Goal: Transaction & Acquisition: Purchase product/service

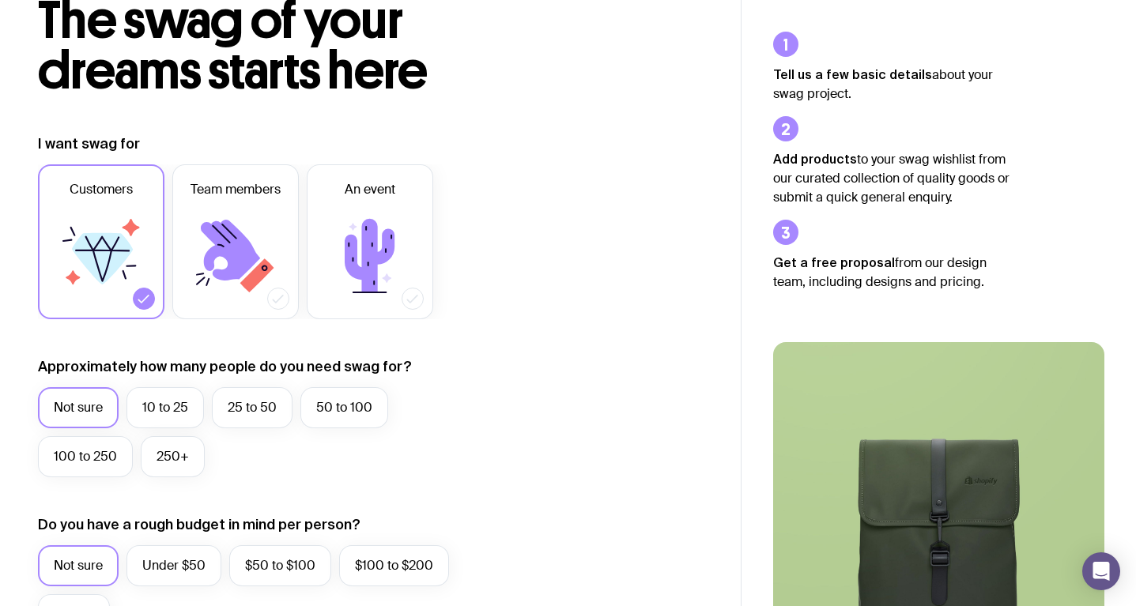
scroll to position [115, 0]
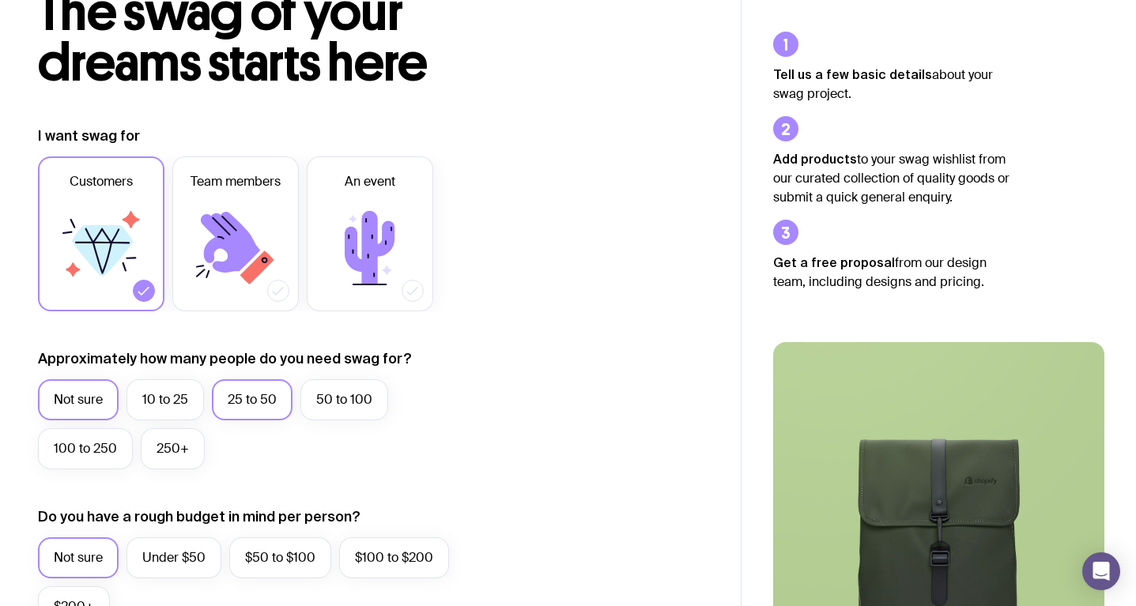
click at [236, 399] on label "25 to 50" at bounding box center [252, 400] width 81 height 41
click at [0, 0] on input "25 to 50" at bounding box center [0, 0] width 0 height 0
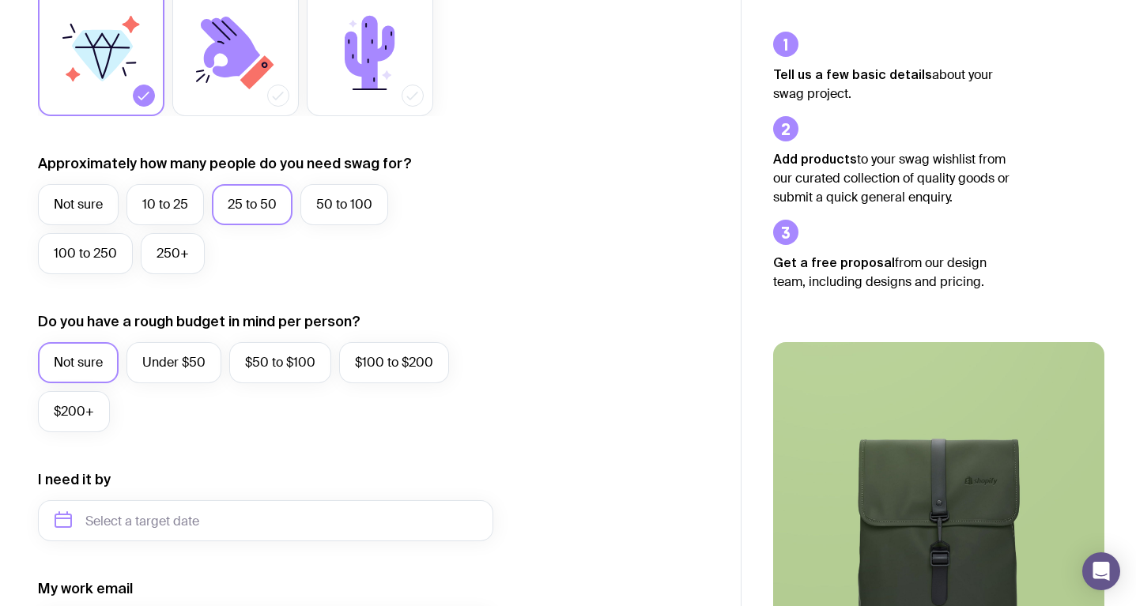
scroll to position [481, 0]
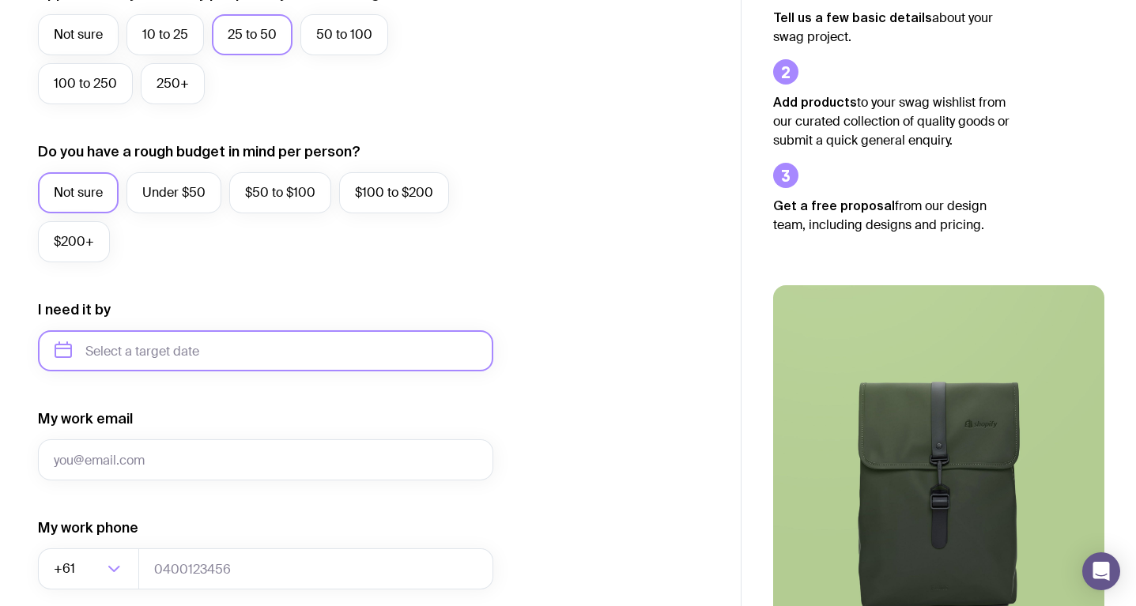
click at [116, 356] on input "text" at bounding box center [265, 351] width 455 height 41
click at [104, 530] on button "Sep" at bounding box center [75, 546] width 58 height 32
type input "[DATE]"
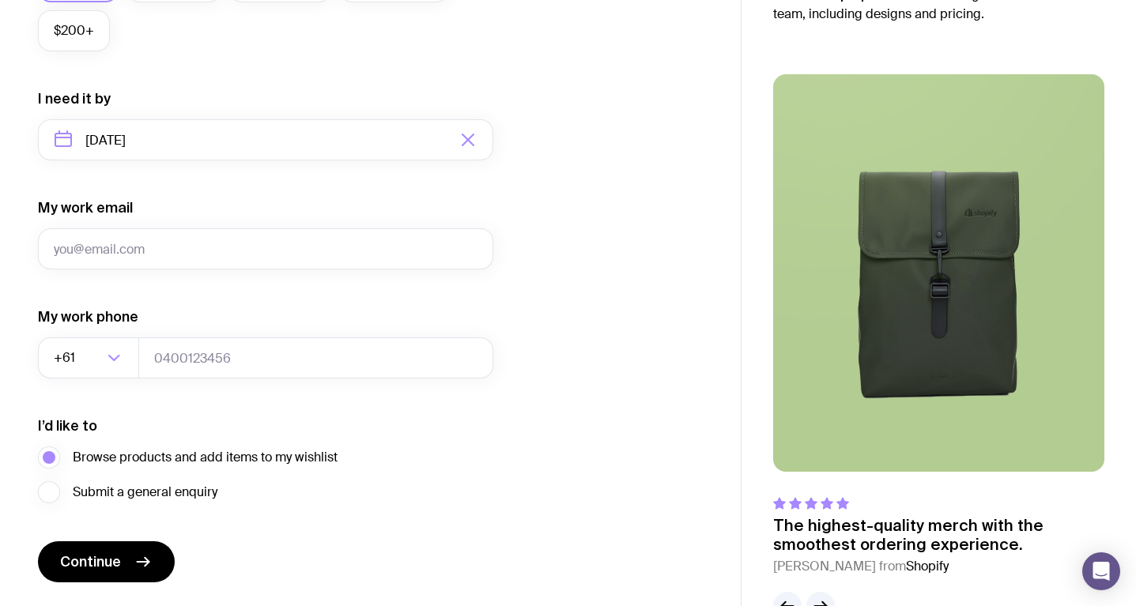
scroll to position [738, 0]
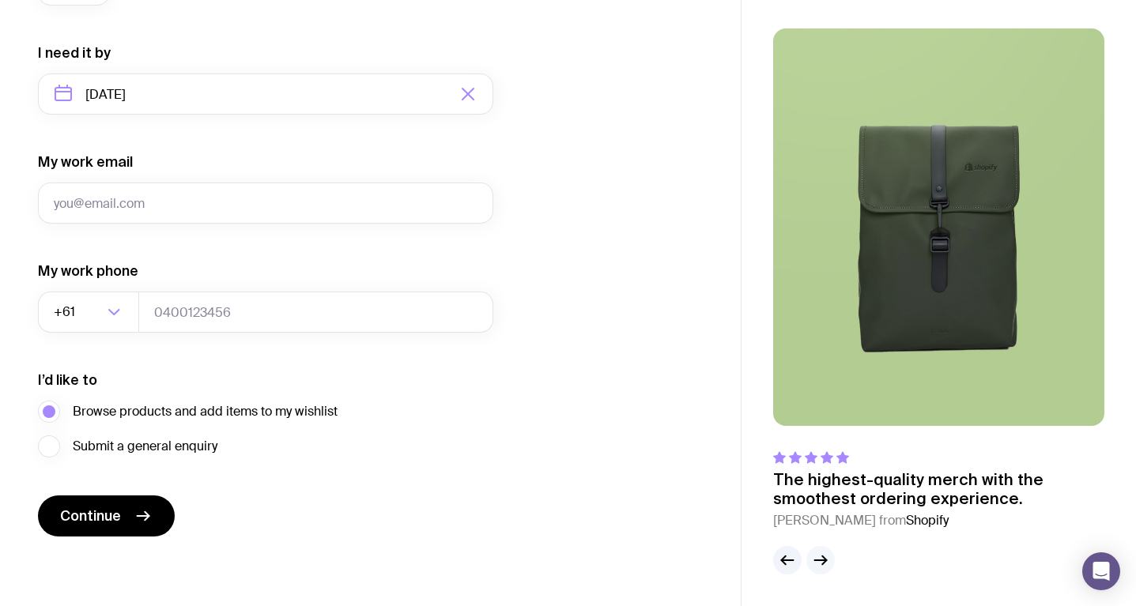
click at [826, 561] on icon "button" at bounding box center [821, 561] width 12 height 0
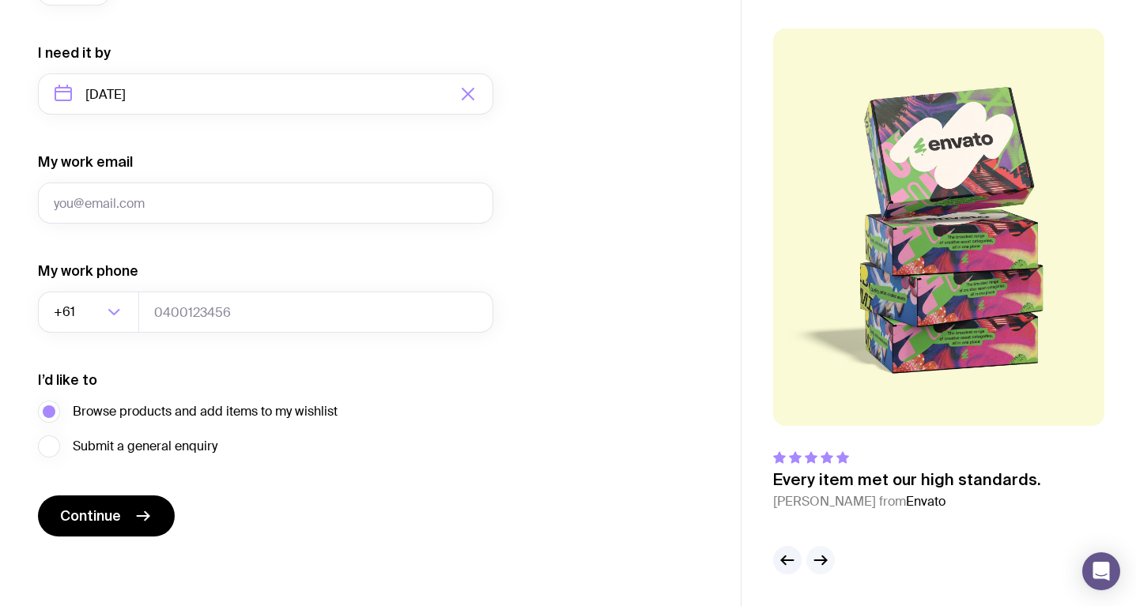
click at [826, 561] on icon "button" at bounding box center [821, 561] width 12 height 0
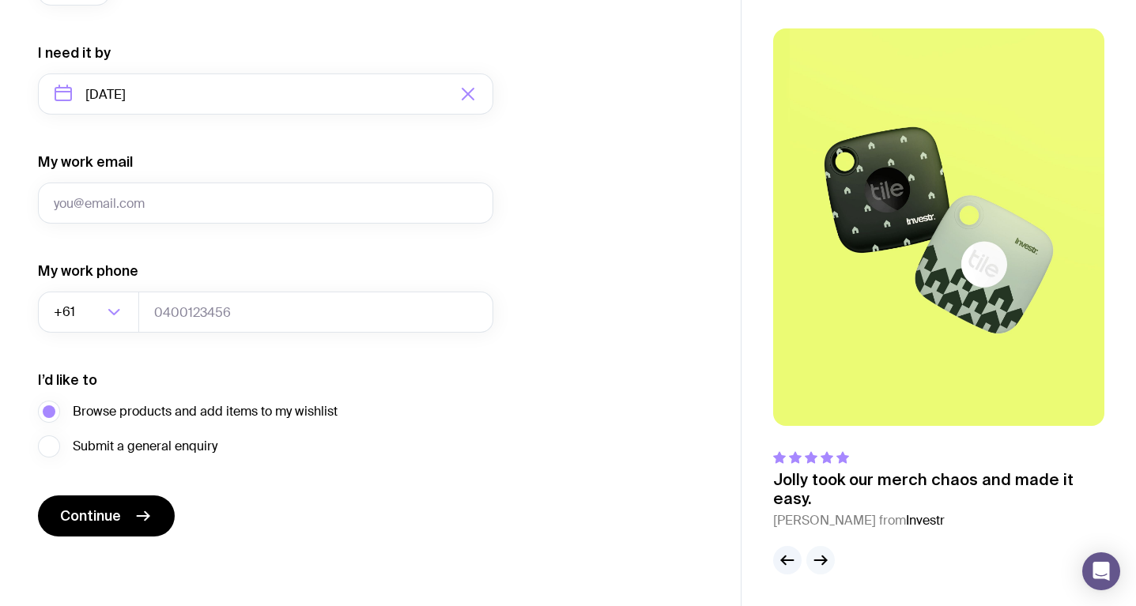
click at [824, 561] on icon "button" at bounding box center [821, 561] width 12 height 0
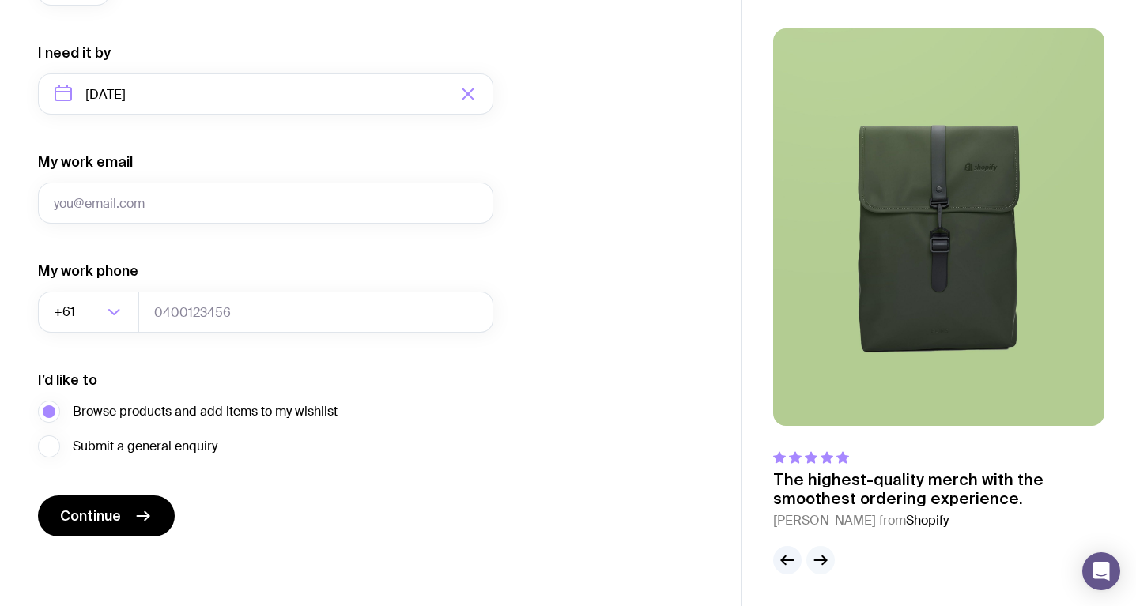
click at [824, 561] on icon "button" at bounding box center [821, 561] width 12 height 0
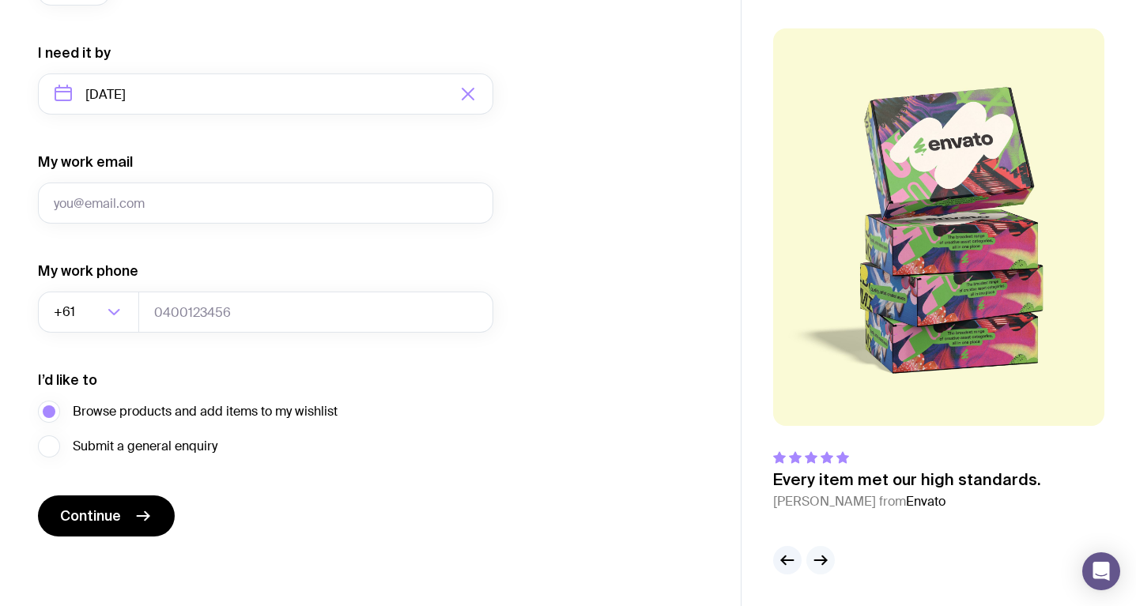
click at [824, 561] on icon "button" at bounding box center [821, 561] width 12 height 0
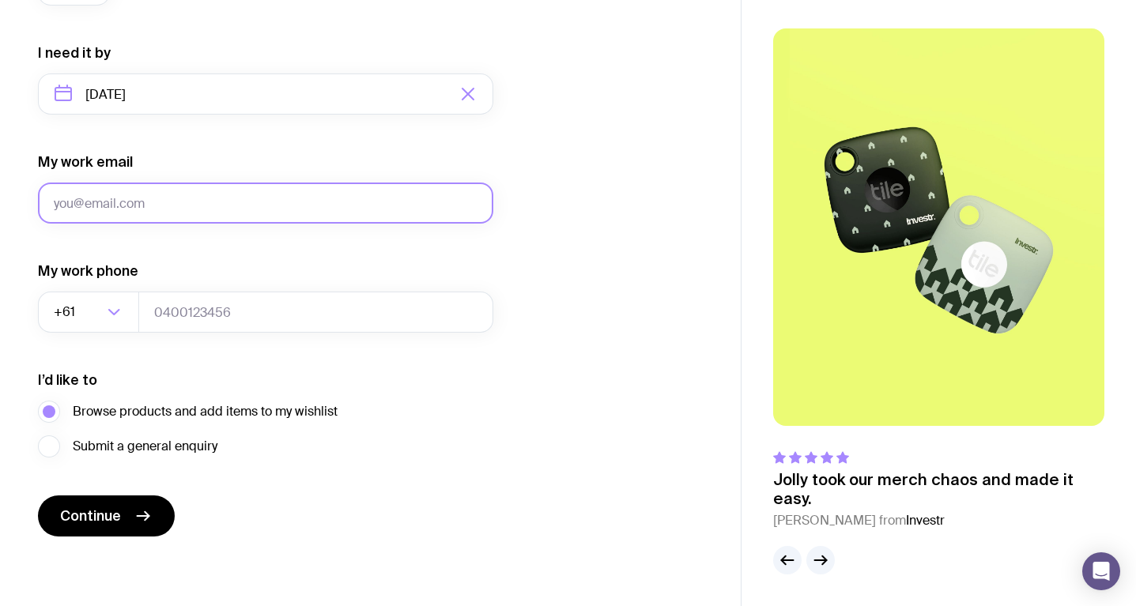
click at [251, 206] on input "My work email" at bounding box center [265, 203] width 455 height 41
type input "[EMAIL_ADDRESS][DOMAIN_NAME]"
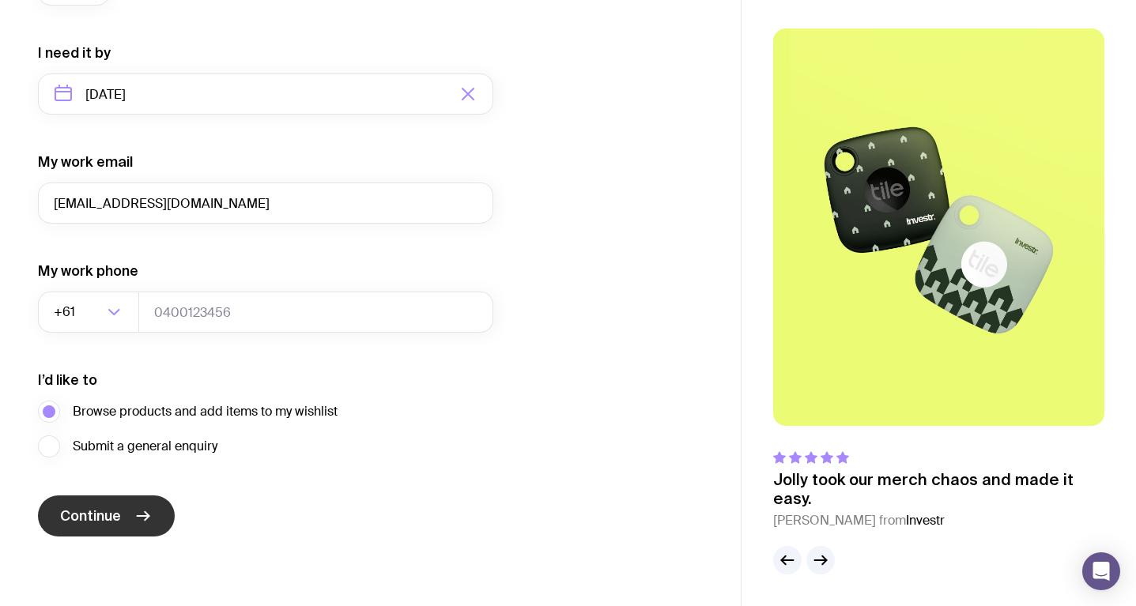
click at [128, 521] on button "Continue" at bounding box center [106, 516] width 137 height 41
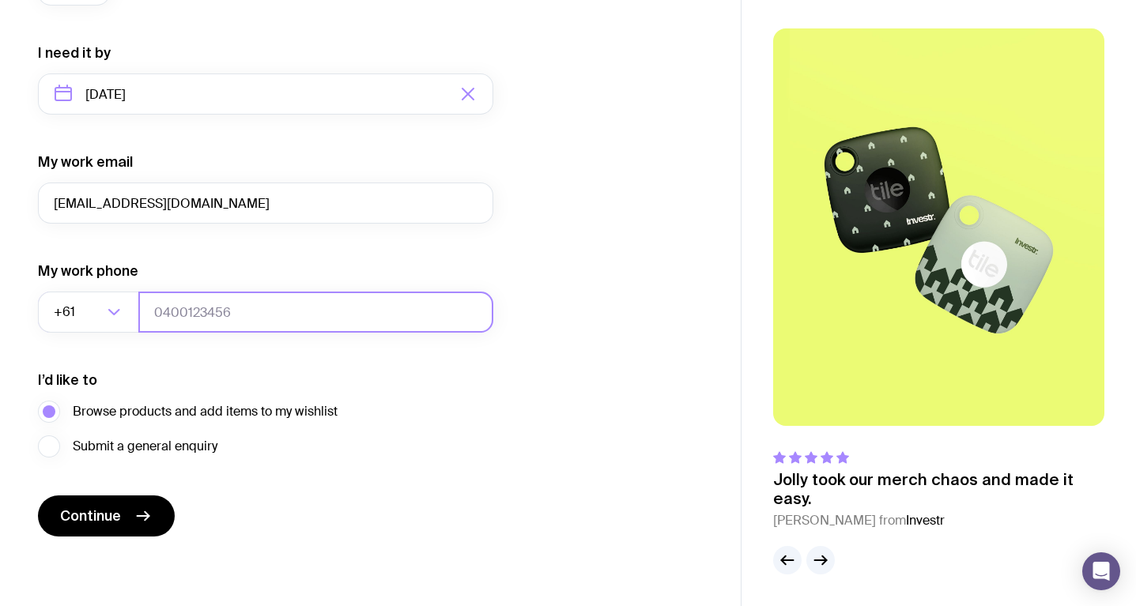
click at [187, 320] on input "tel" at bounding box center [315, 312] width 355 height 41
type input "0404167734"
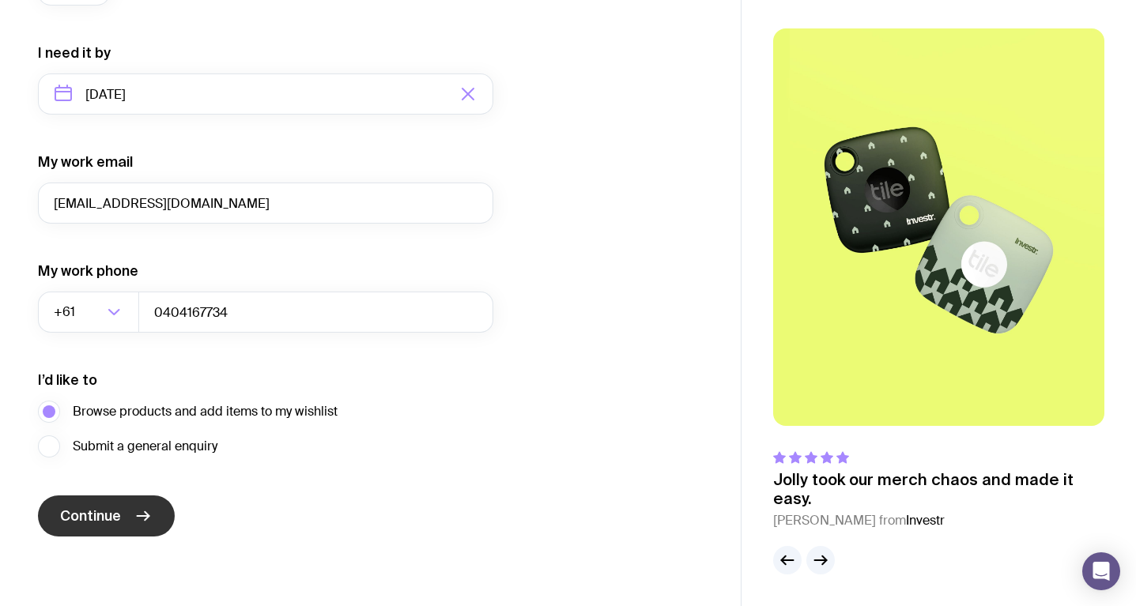
click at [156, 504] on button "Continue" at bounding box center [106, 516] width 137 height 41
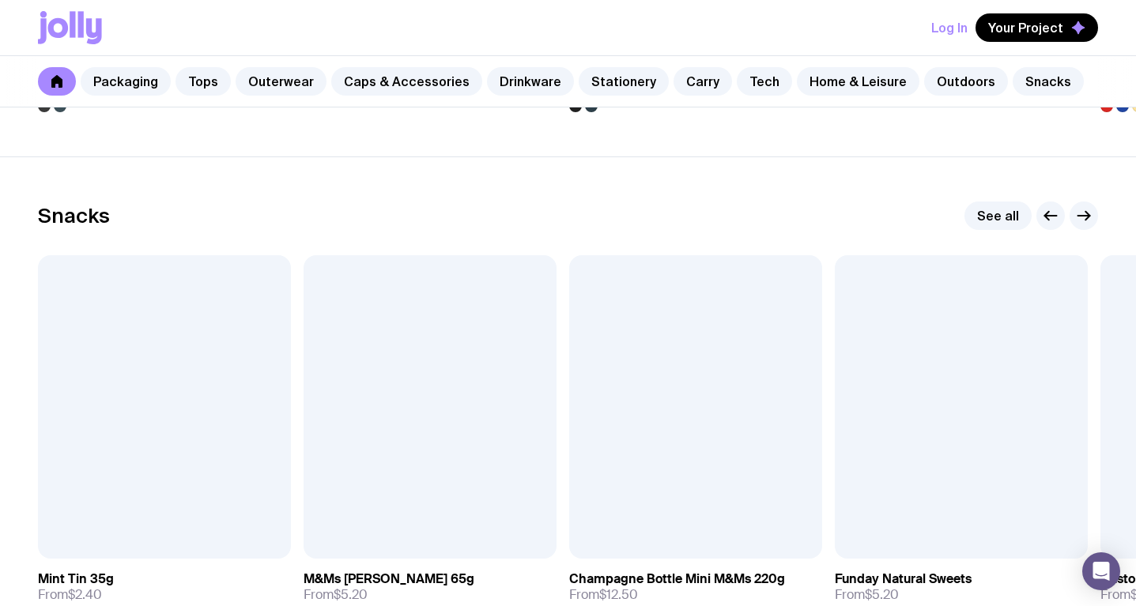
scroll to position [5570, 0]
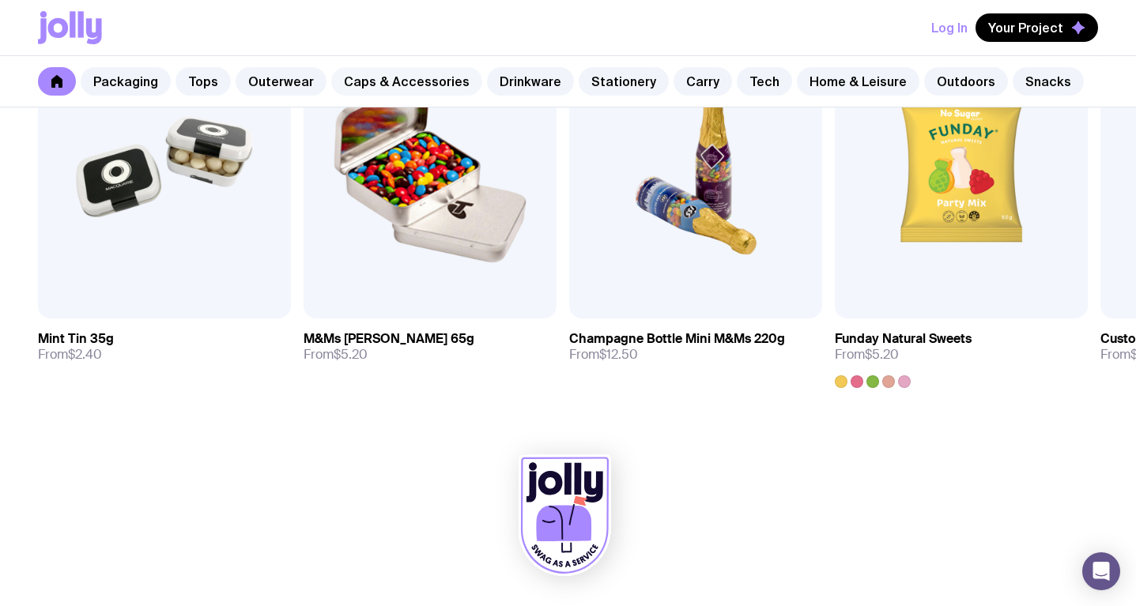
click at [368, 81] on link "Caps & Accessories" at bounding box center [406, 81] width 151 height 28
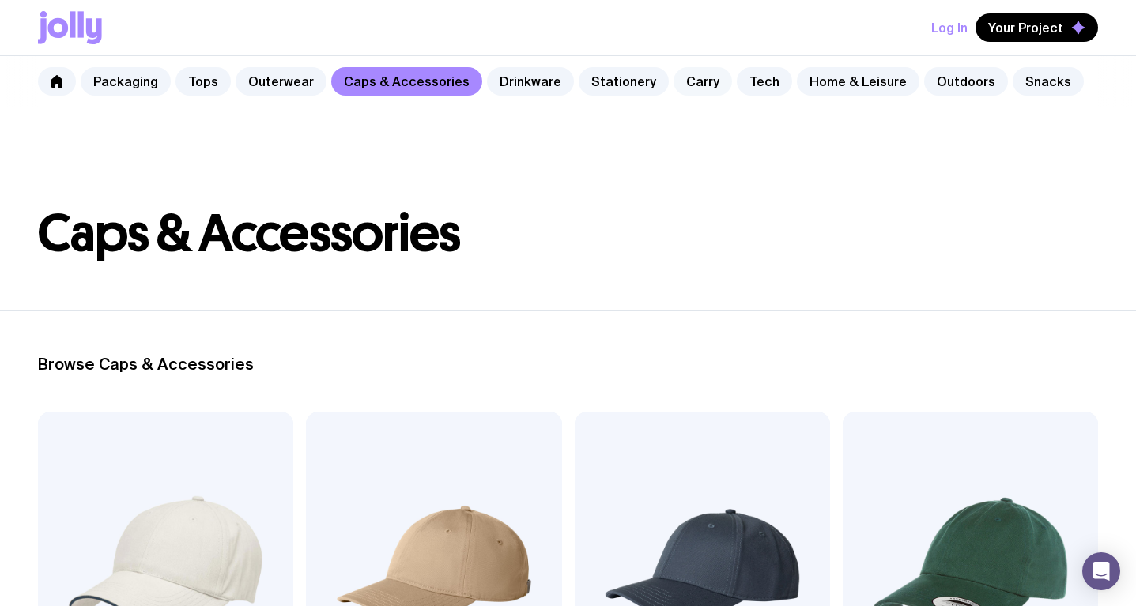
click at [674, 83] on link "Carry" at bounding box center [703, 81] width 59 height 28
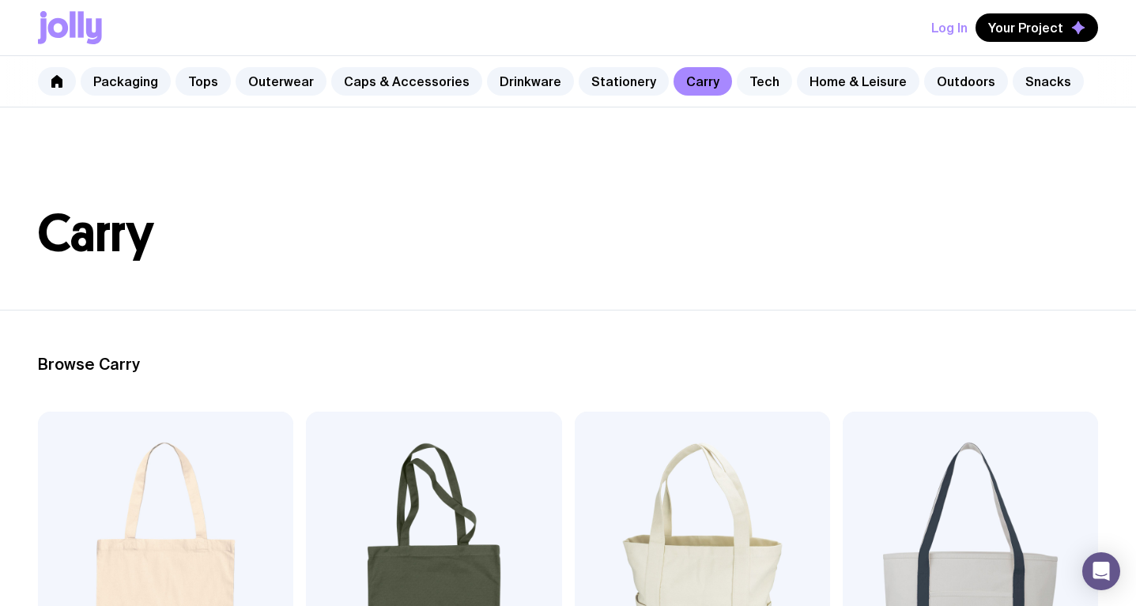
click at [742, 88] on link "Tech" at bounding box center [764, 81] width 55 height 28
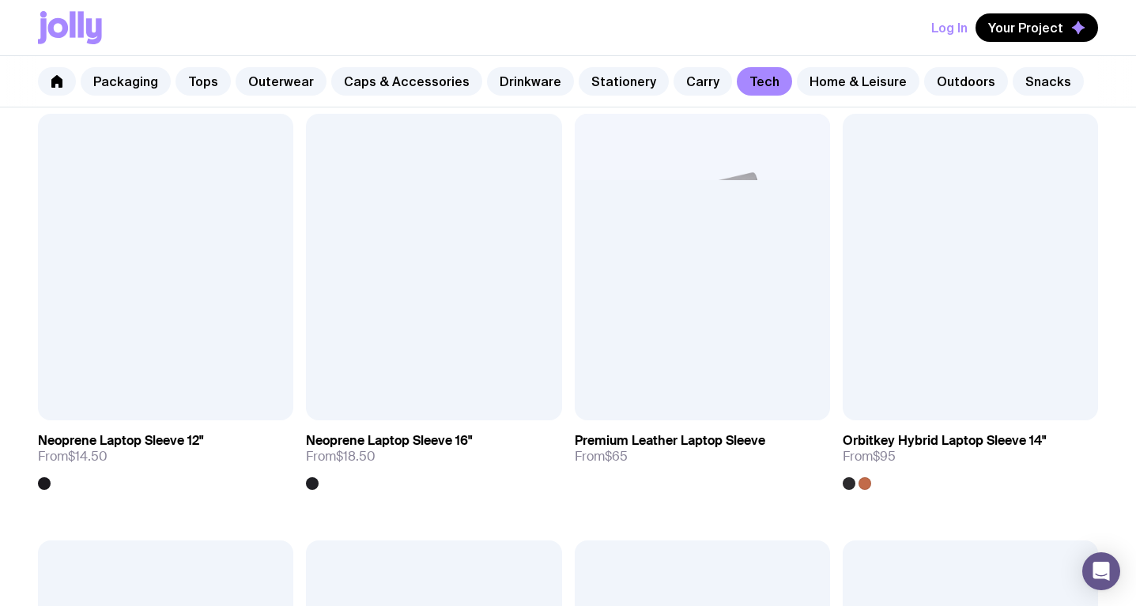
scroll to position [3012, 0]
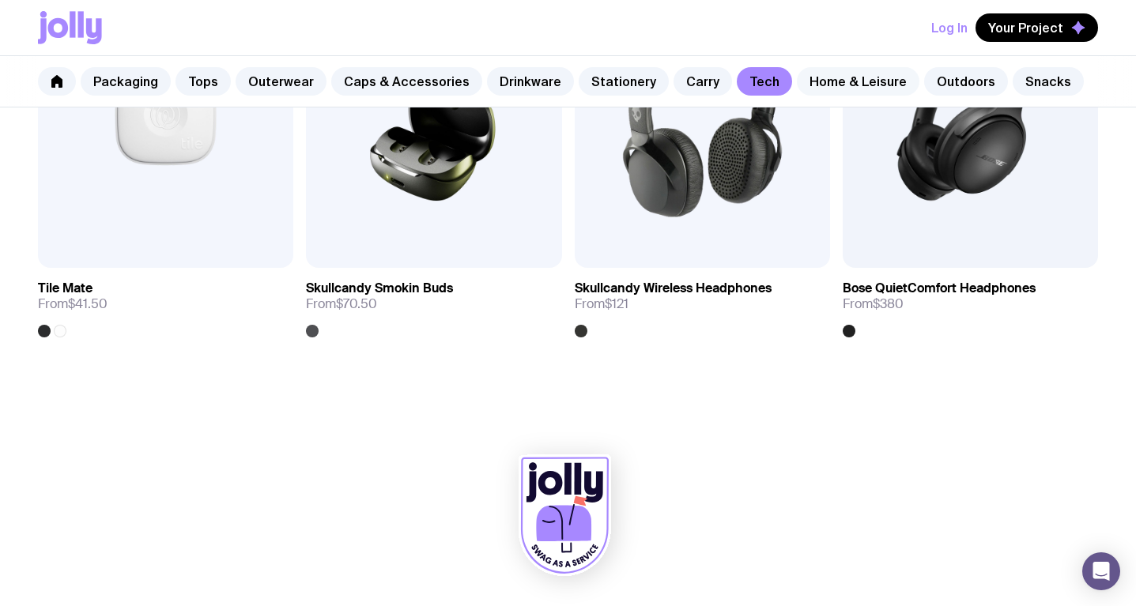
click at [809, 85] on link "Home & Leisure" at bounding box center [858, 81] width 123 height 28
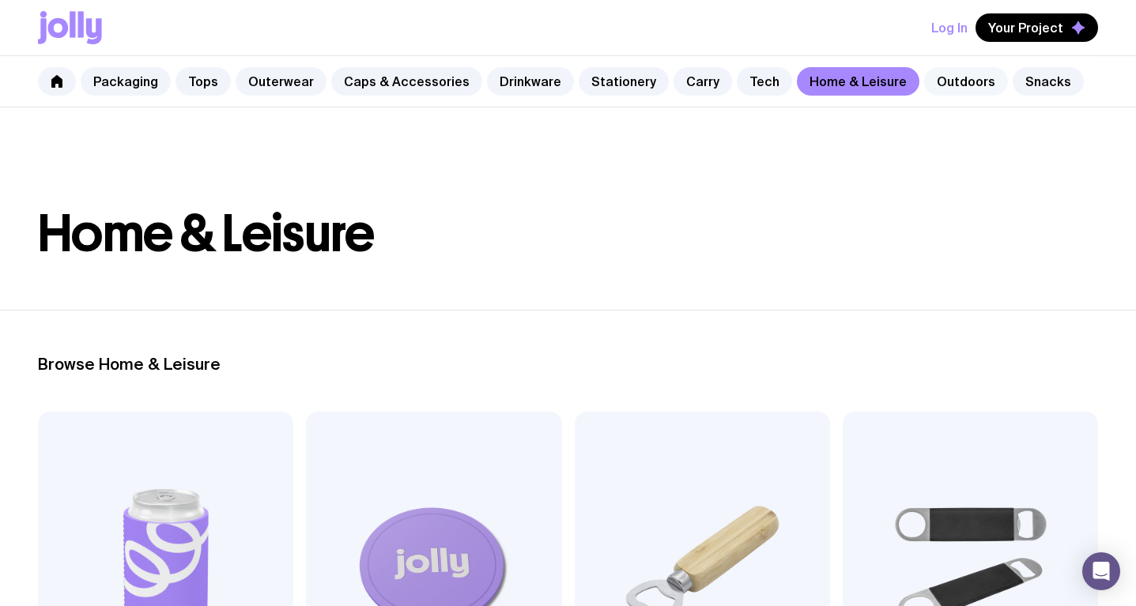
click at [940, 87] on link "Outdoors" at bounding box center [966, 81] width 84 height 28
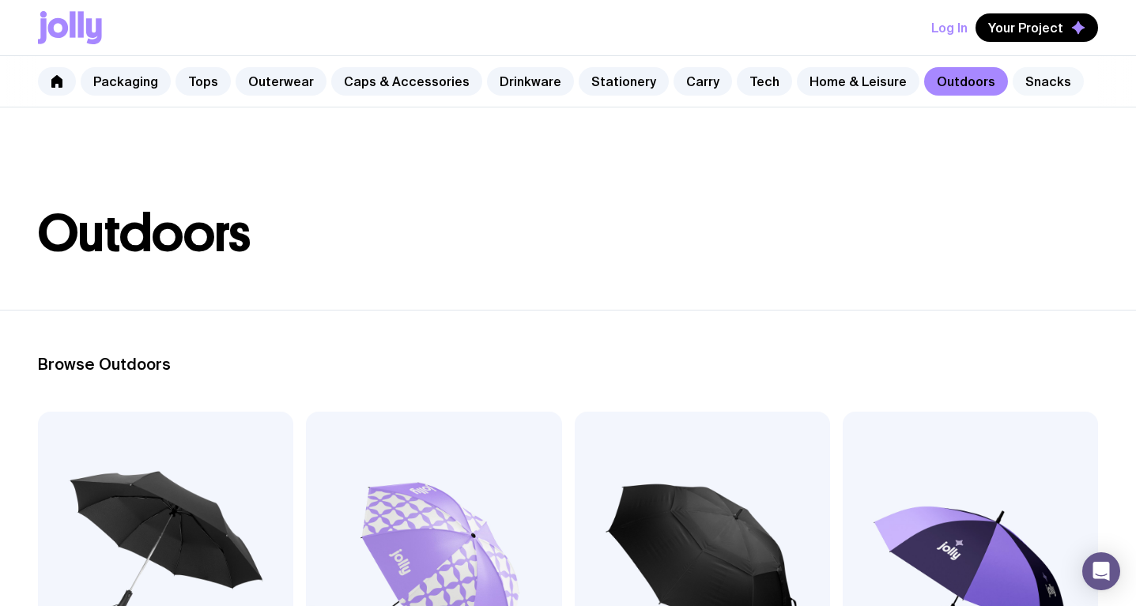
click at [1026, 72] on link "Snacks" at bounding box center [1048, 81] width 71 height 28
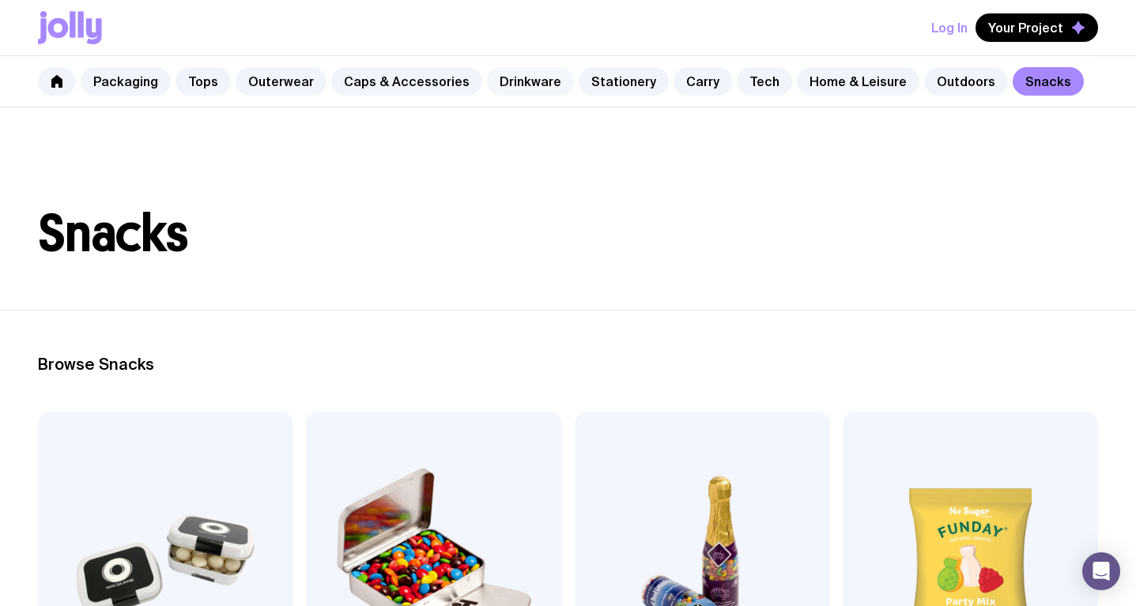
click at [498, 85] on link "Drinkware" at bounding box center [530, 81] width 87 height 28
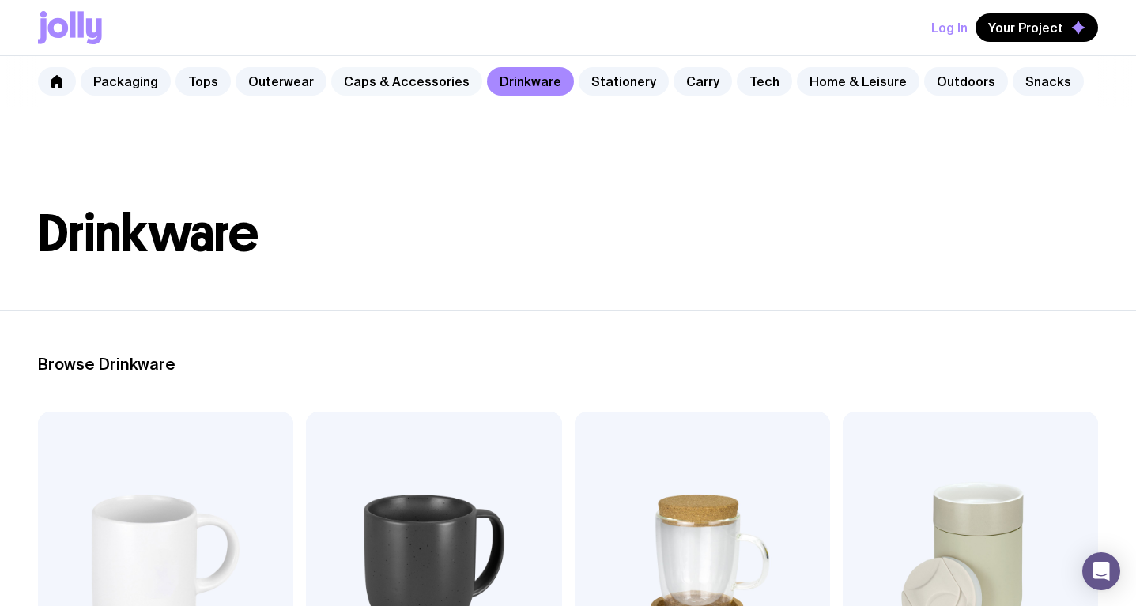
click at [384, 93] on link "Caps & Accessories" at bounding box center [406, 81] width 151 height 28
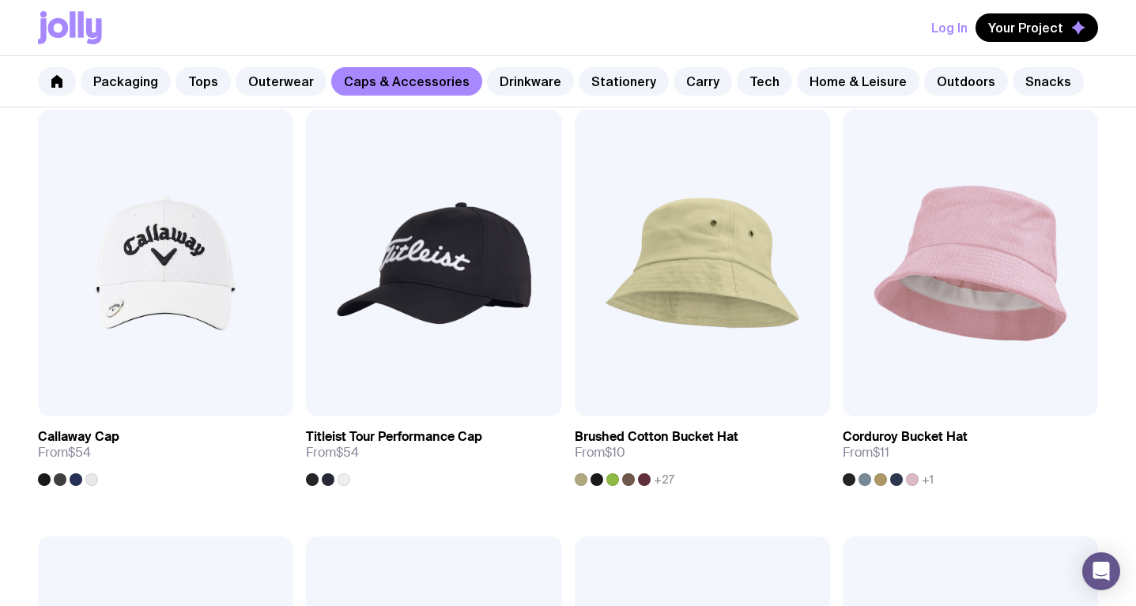
scroll to position [1169, 0]
